Goal: Information Seeking & Learning: Learn about a topic

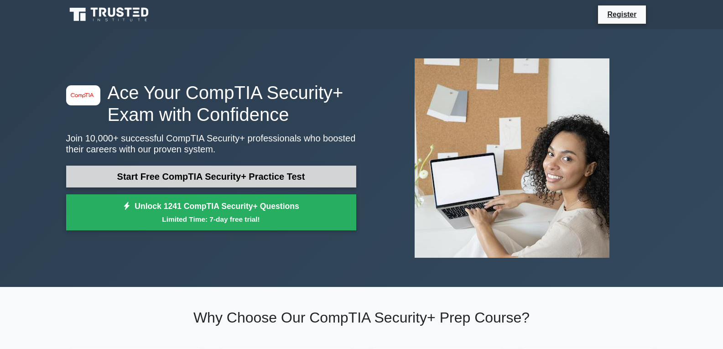
click at [177, 175] on link "Start Free CompTIA Security+ Practice Test" at bounding box center [211, 176] width 290 height 22
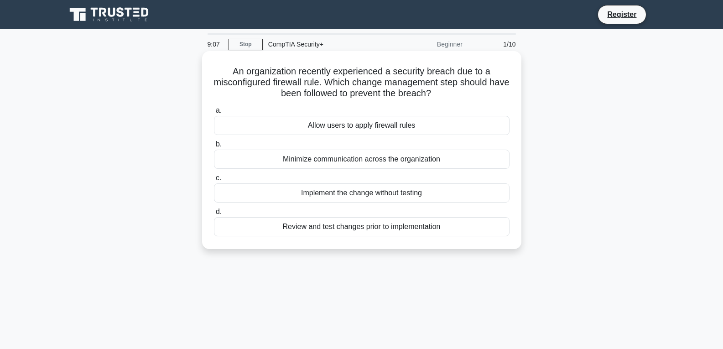
click at [350, 228] on div "Review and test changes prior to implementation" at bounding box center [361, 226] width 295 height 19
click at [214, 215] on input "d. Review and test changes prior to implementation" at bounding box center [214, 212] width 0 height 6
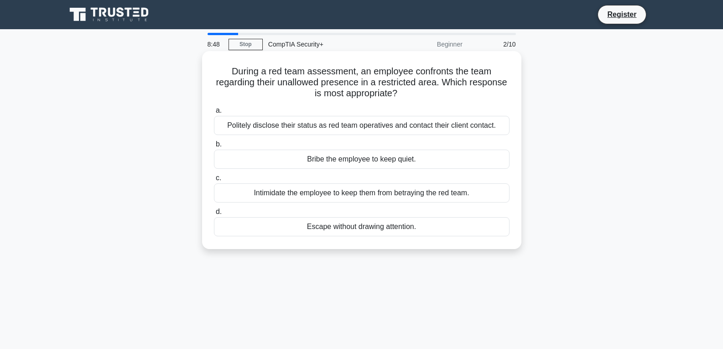
click at [284, 127] on div "Politely disclose their status as red team operatives and contact their client …" at bounding box center [361, 125] width 295 height 19
click at [214, 114] on input "a. Politely disclose their status as red team operatives and contact their clie…" at bounding box center [214, 111] width 0 height 6
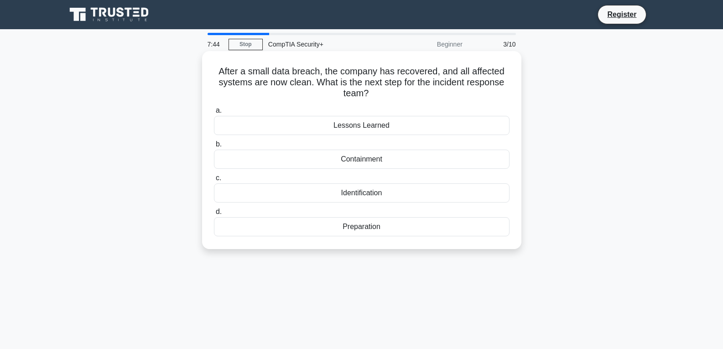
click at [320, 227] on div "Preparation" at bounding box center [361, 226] width 295 height 19
click at [214, 215] on input "d. Preparation" at bounding box center [214, 212] width 0 height 6
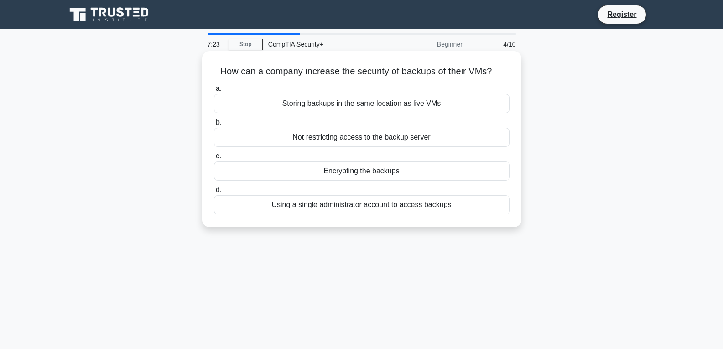
click at [356, 171] on div "Encrypting the backups" at bounding box center [361, 170] width 295 height 19
click at [214, 159] on input "c. Encrypting the backups" at bounding box center [214, 156] width 0 height 6
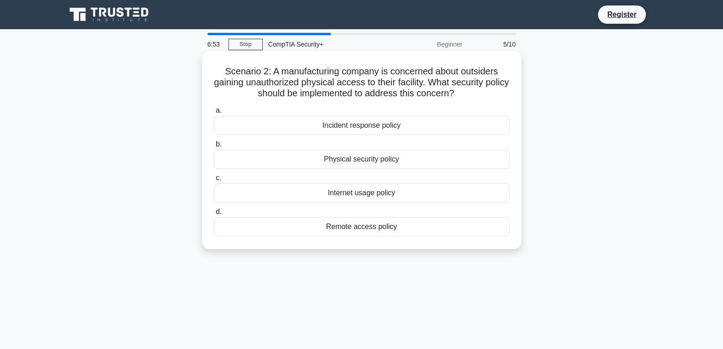
click at [349, 228] on div "Remote access policy" at bounding box center [361, 226] width 295 height 19
click at [214, 215] on input "d. Remote access policy" at bounding box center [214, 212] width 0 height 6
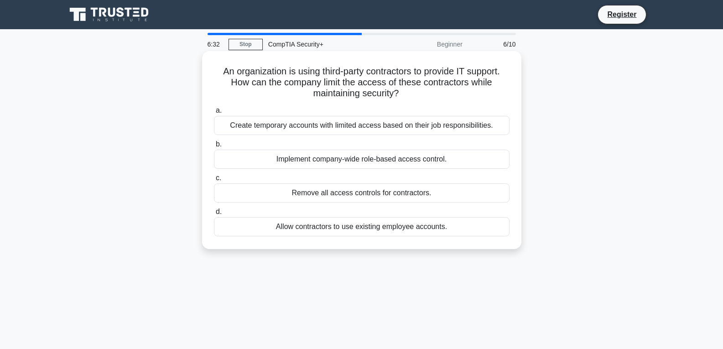
click at [427, 125] on div "Create temporary accounts with limited access based on their job responsibiliti…" at bounding box center [361, 125] width 295 height 19
click at [214, 114] on input "a. Create temporary accounts with limited access based on their job responsibil…" at bounding box center [214, 111] width 0 height 6
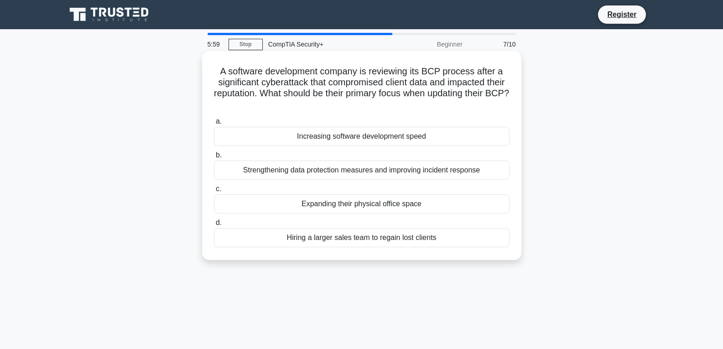
click at [288, 168] on div "Strengthening data protection measures and improving incident response" at bounding box center [361, 169] width 295 height 19
click at [214, 158] on input "b. Strengthening data protection measures and improving incident response" at bounding box center [214, 155] width 0 height 6
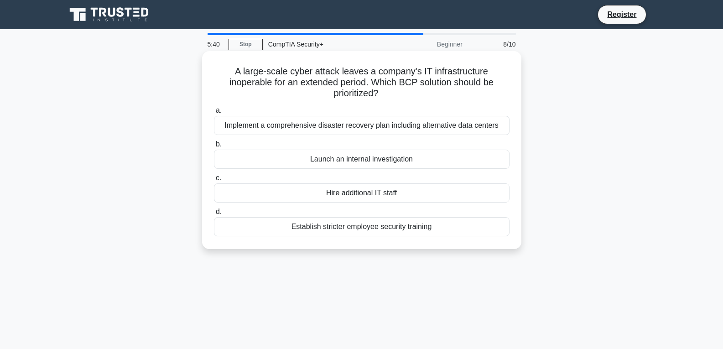
click at [385, 231] on div "Establish stricter employee security training" at bounding box center [361, 226] width 295 height 19
click at [214, 215] on input "d. Establish stricter employee security training" at bounding box center [214, 212] width 0 height 6
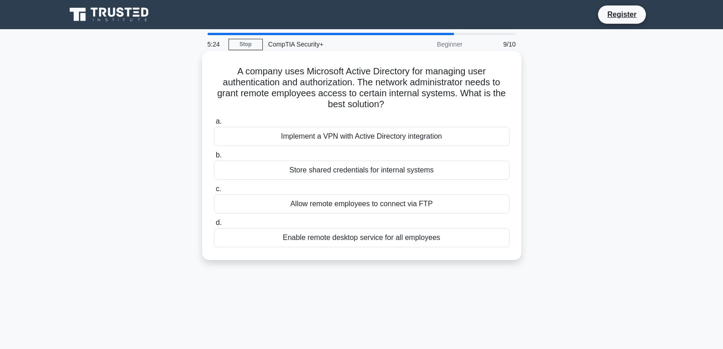
click at [413, 137] on div "Implement a VPN with Active Directory integration" at bounding box center [361, 136] width 295 height 19
click at [214, 124] on input "a. Implement a VPN with Active Directory integration" at bounding box center [214, 122] width 0 height 6
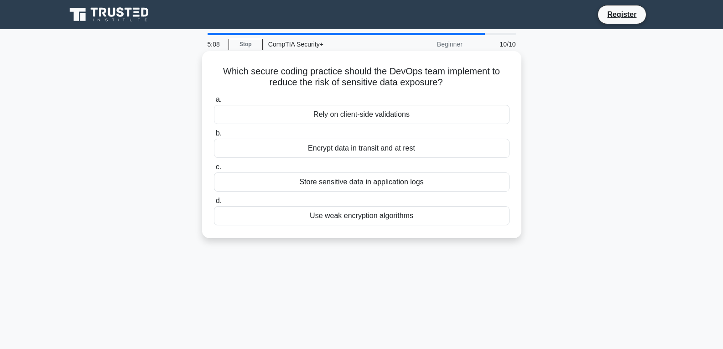
click at [345, 153] on div "Encrypt data in transit and at rest" at bounding box center [361, 148] width 295 height 19
click at [214, 136] on input "b. Encrypt data in transit and at rest" at bounding box center [214, 133] width 0 height 6
